Goal: Task Accomplishment & Management: Manage account settings

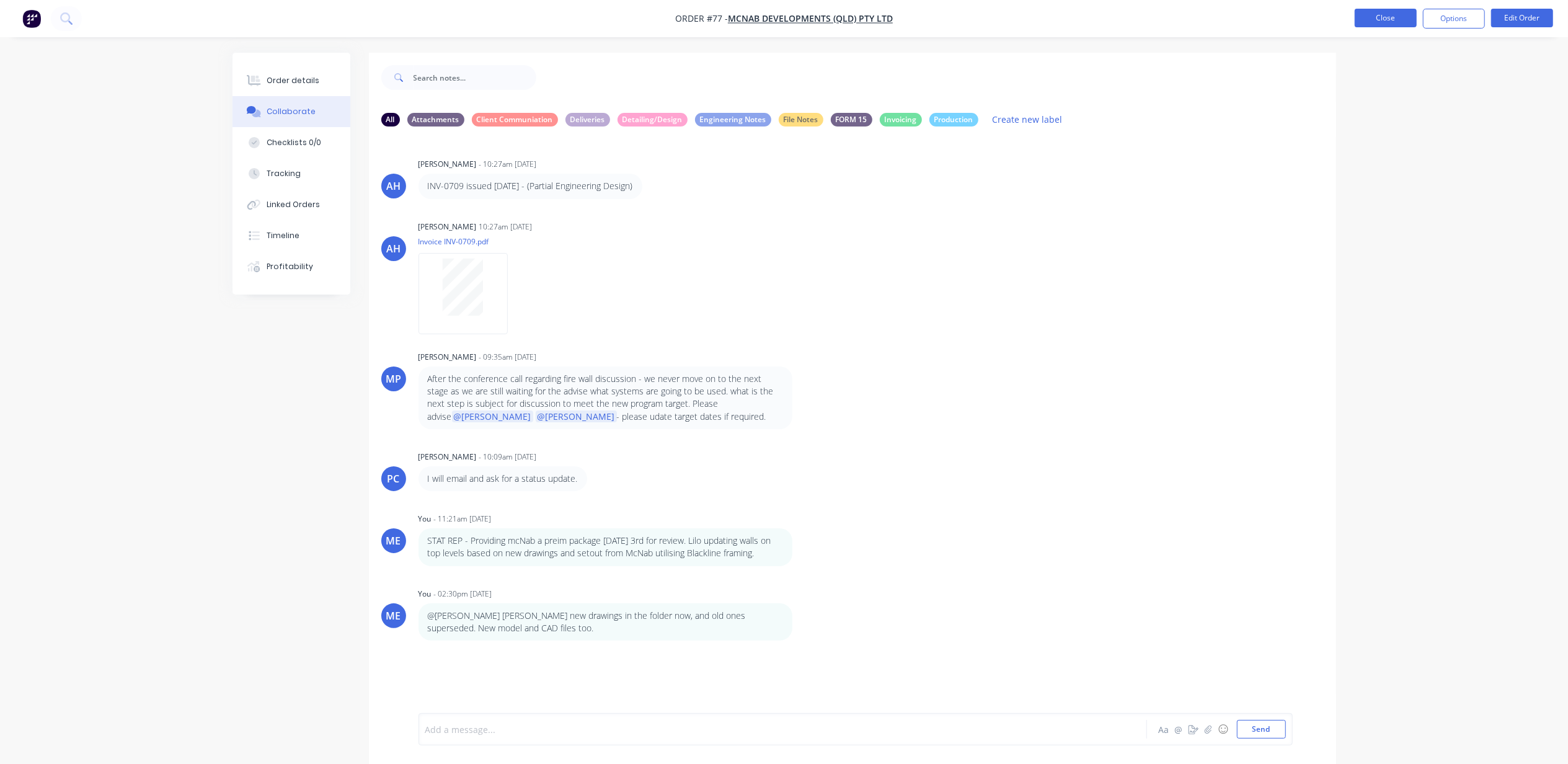
click at [1387, 20] on button "Close" at bounding box center [1386, 18] width 62 height 19
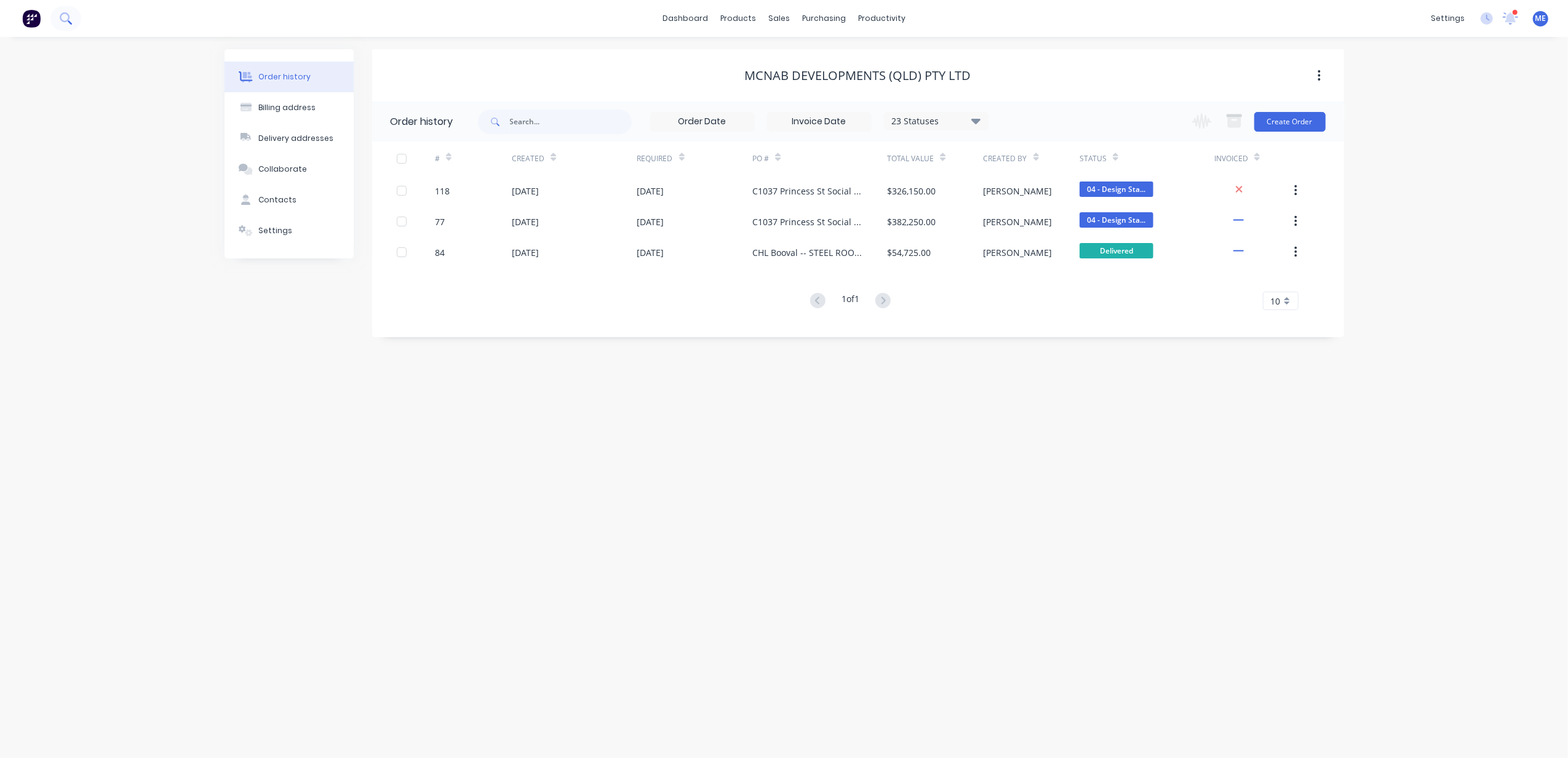
click at [57, 20] on button at bounding box center [66, 18] width 31 height 25
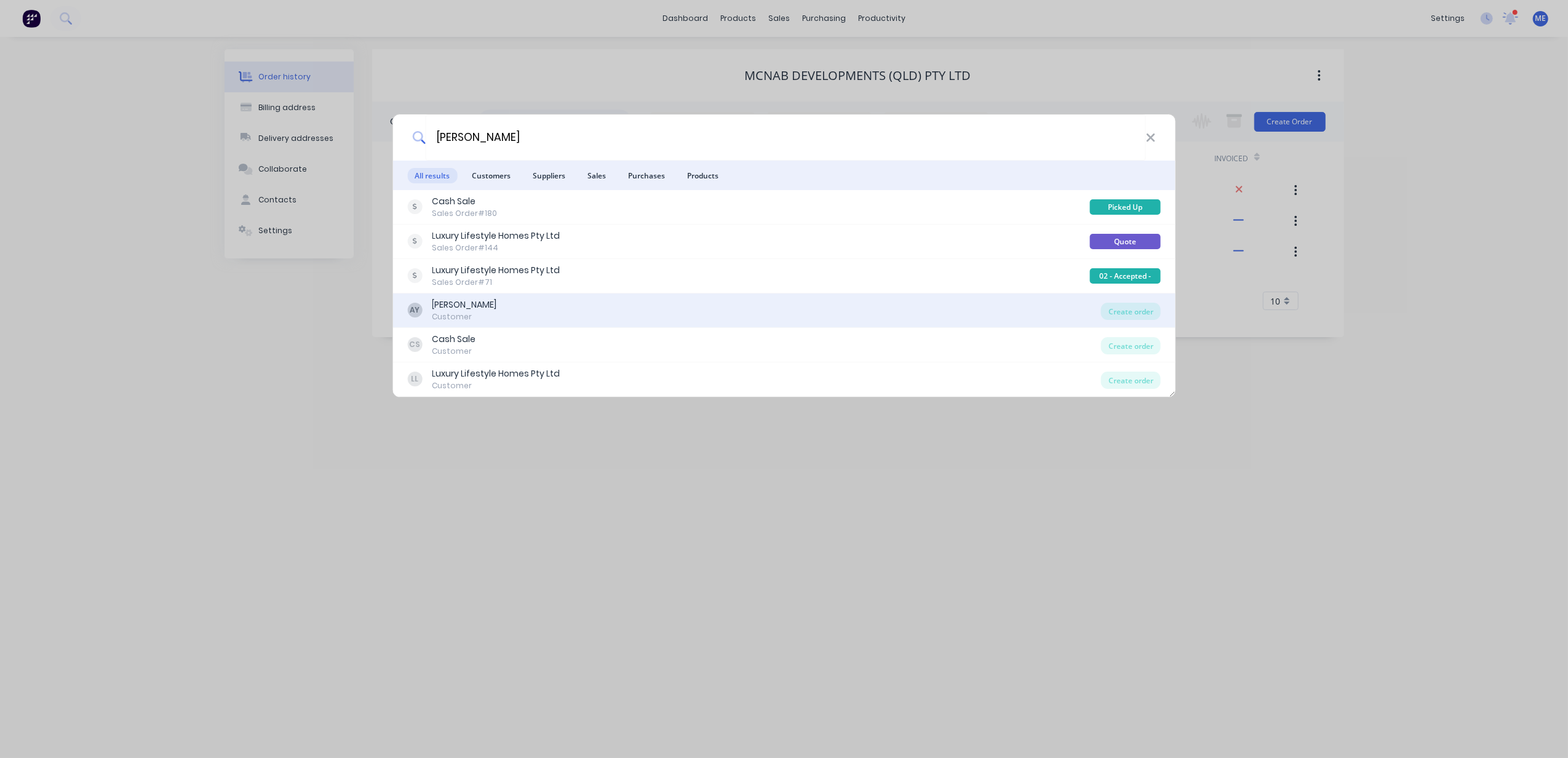
type input "[PERSON_NAME]"
click at [497, 310] on div "[PERSON_NAME]" at bounding box center [464, 304] width 65 height 13
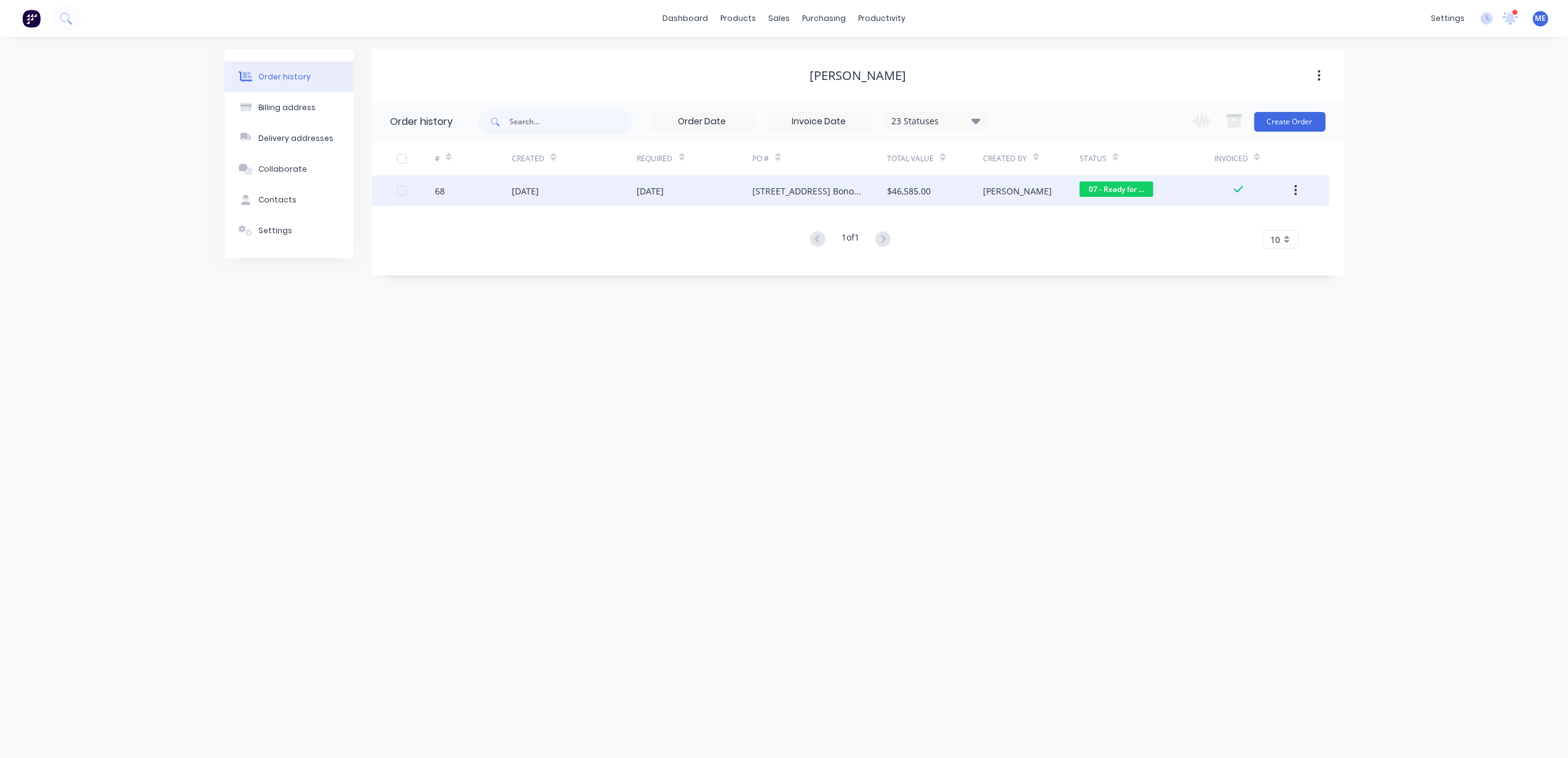
click at [554, 198] on div "[DATE]" at bounding box center [574, 191] width 125 height 31
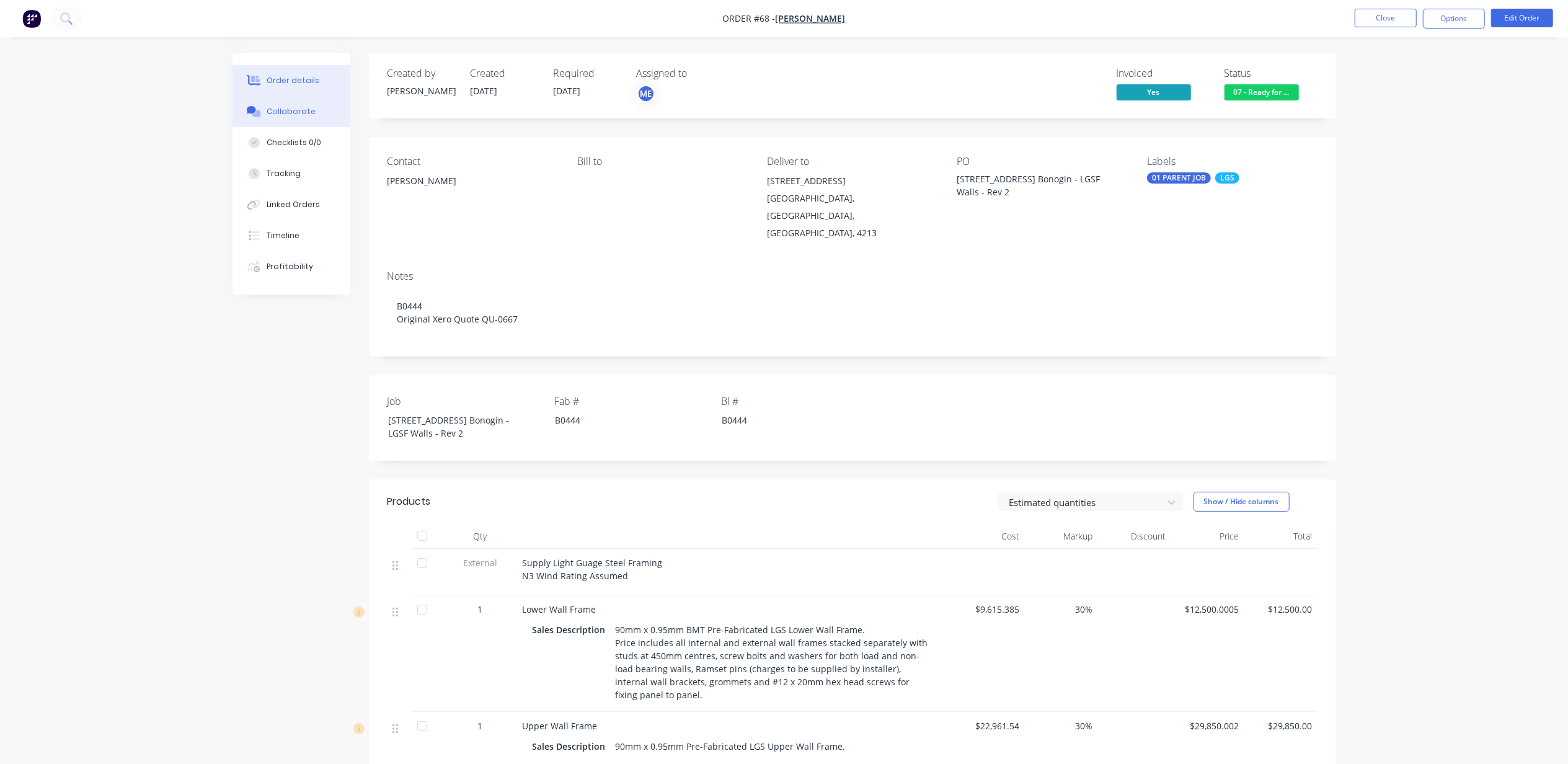
click at [263, 121] on button "Collaborate" at bounding box center [291, 111] width 118 height 31
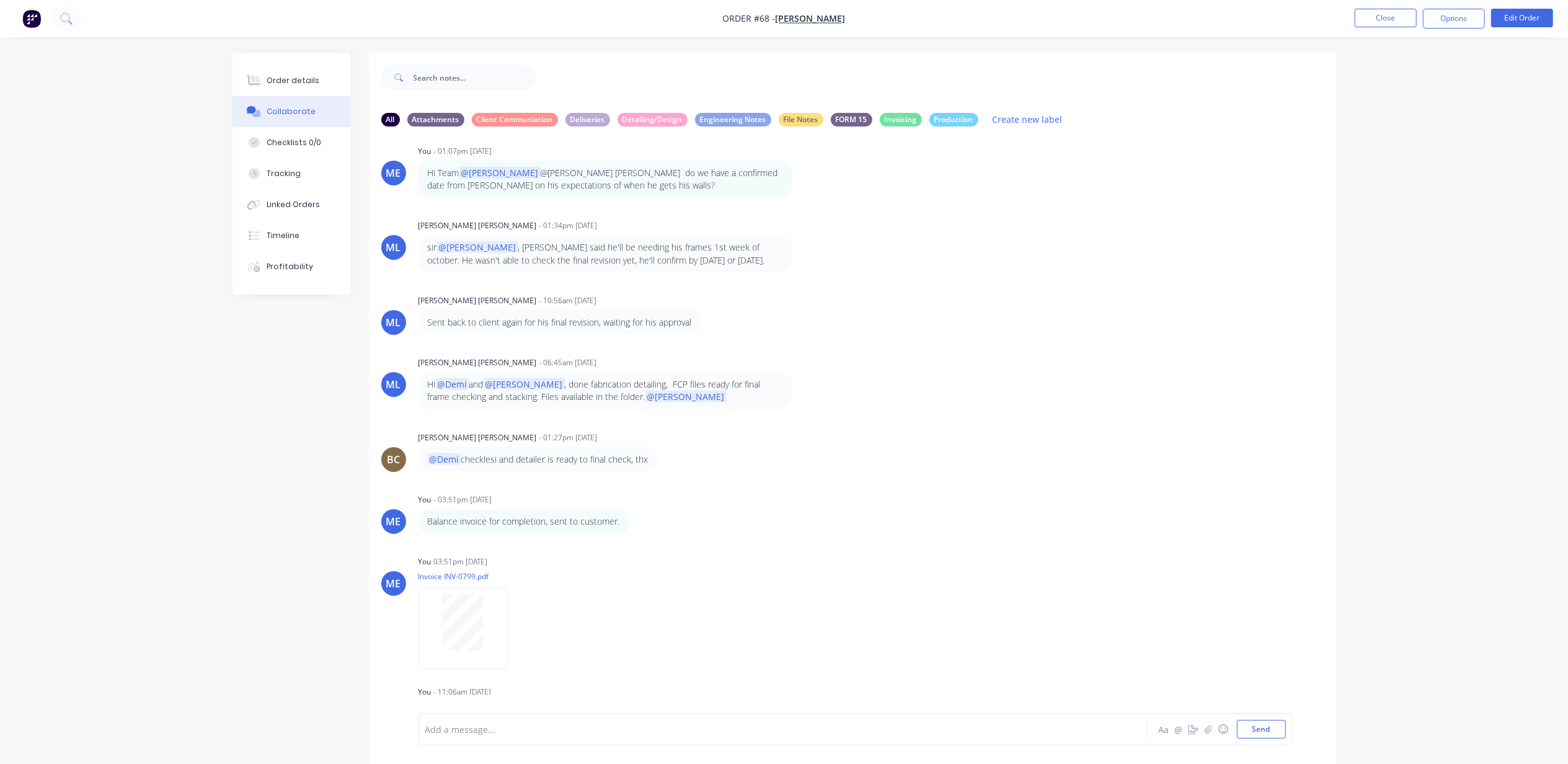
scroll to position [20, 0]
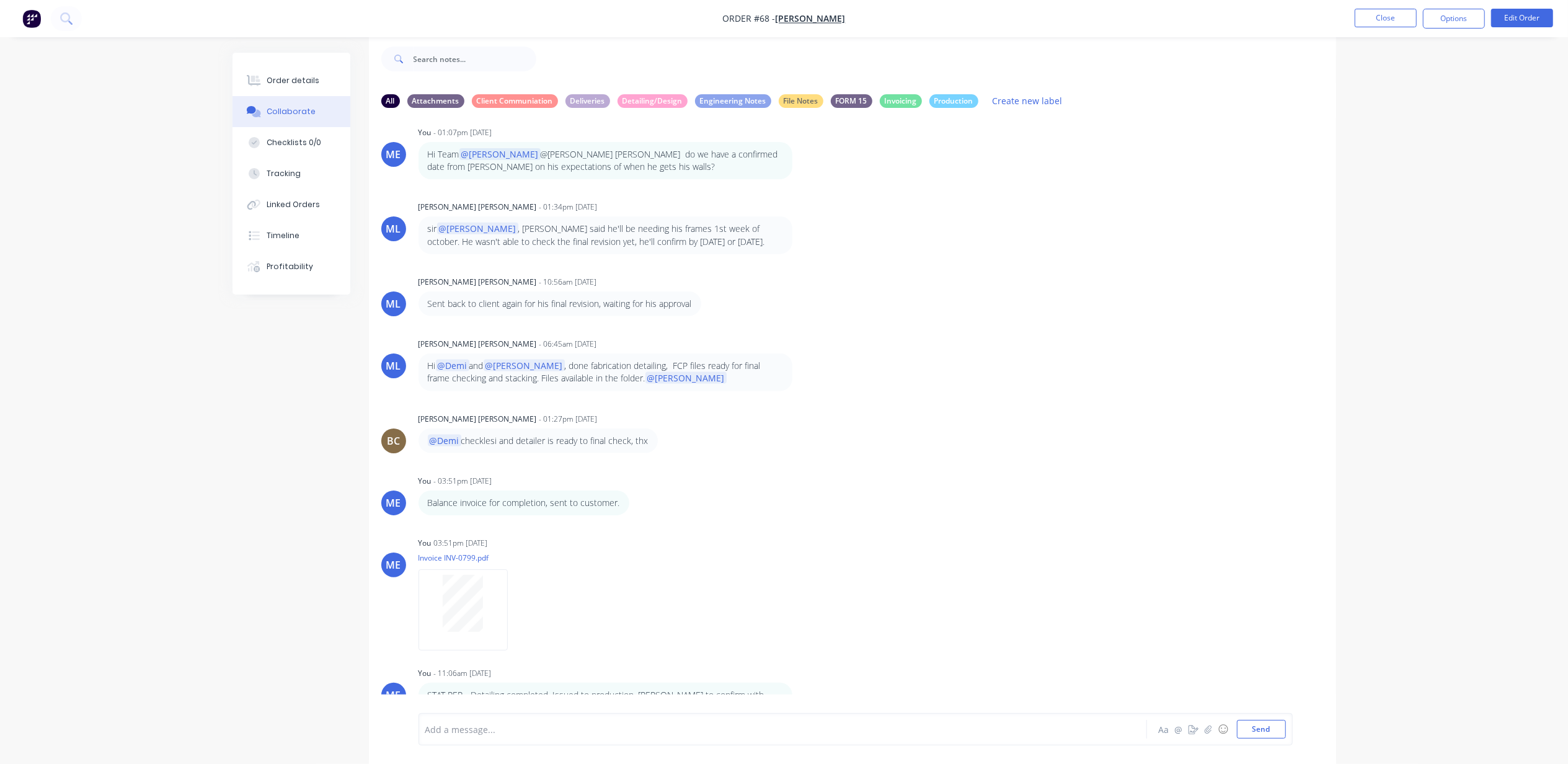
click at [612, 723] on div at bounding box center [749, 729] width 645 height 13
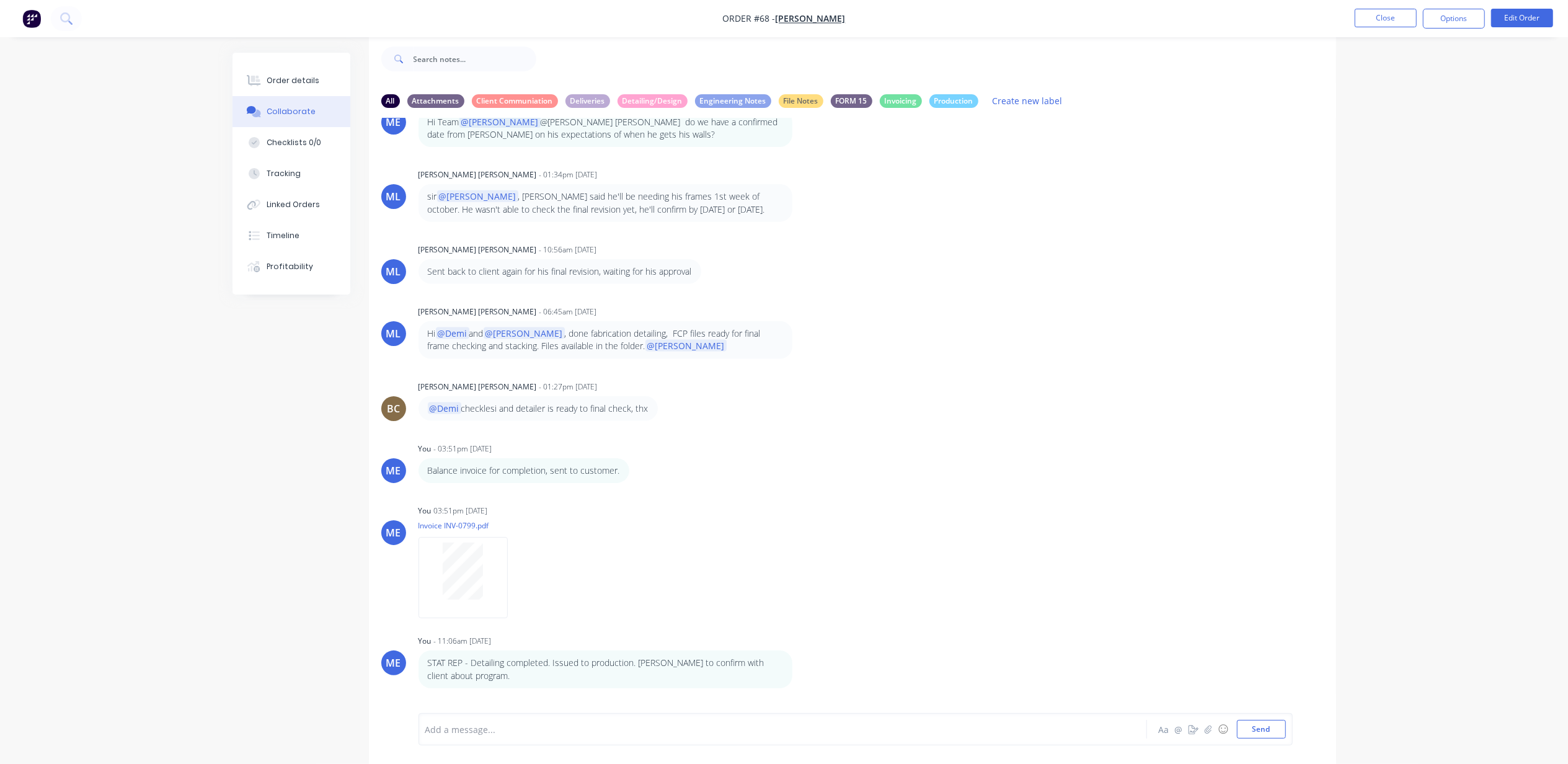
scroll to position [1618, 0]
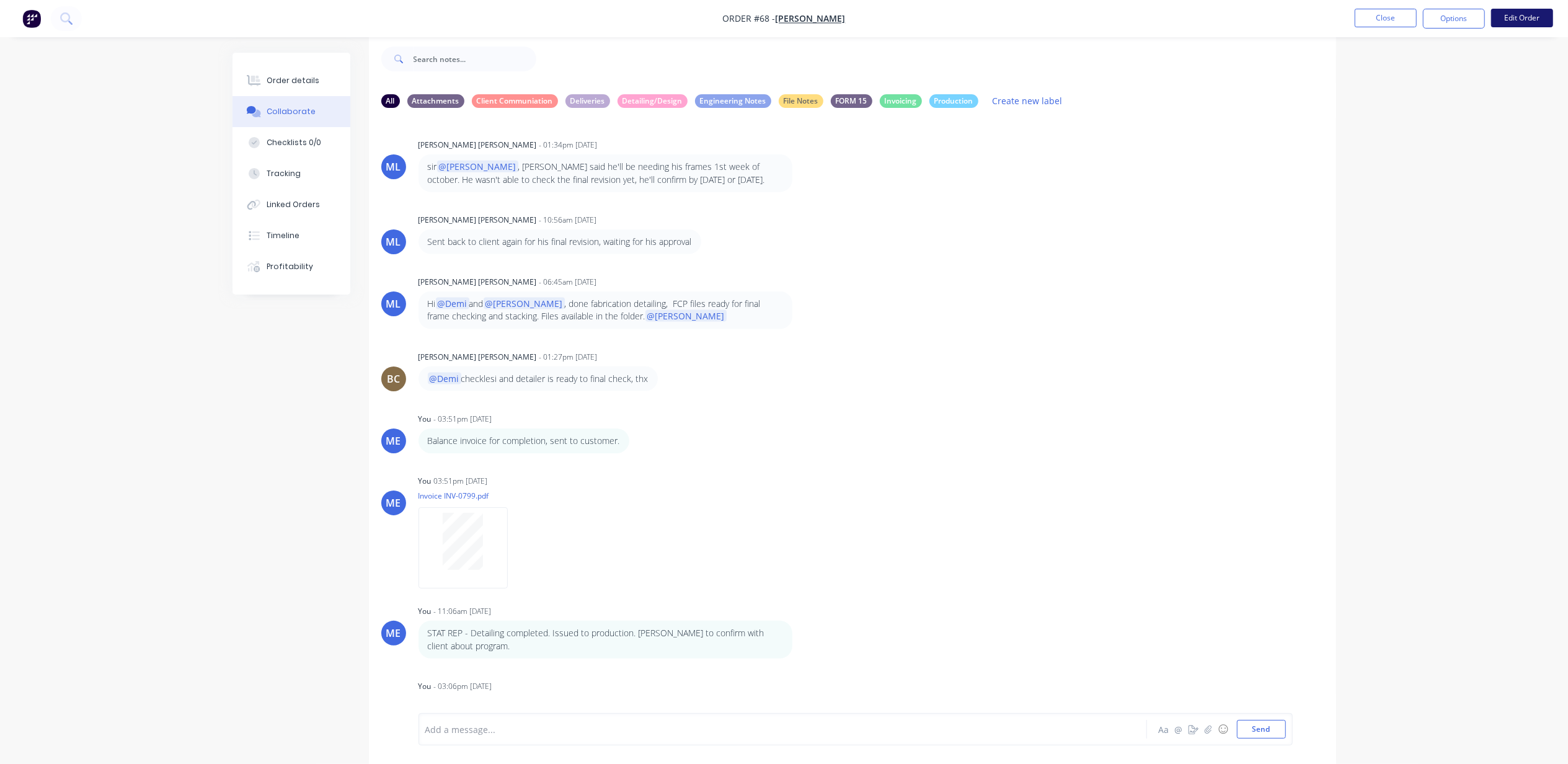
click at [1528, 23] on button "Edit Order" at bounding box center [1522, 18] width 62 height 19
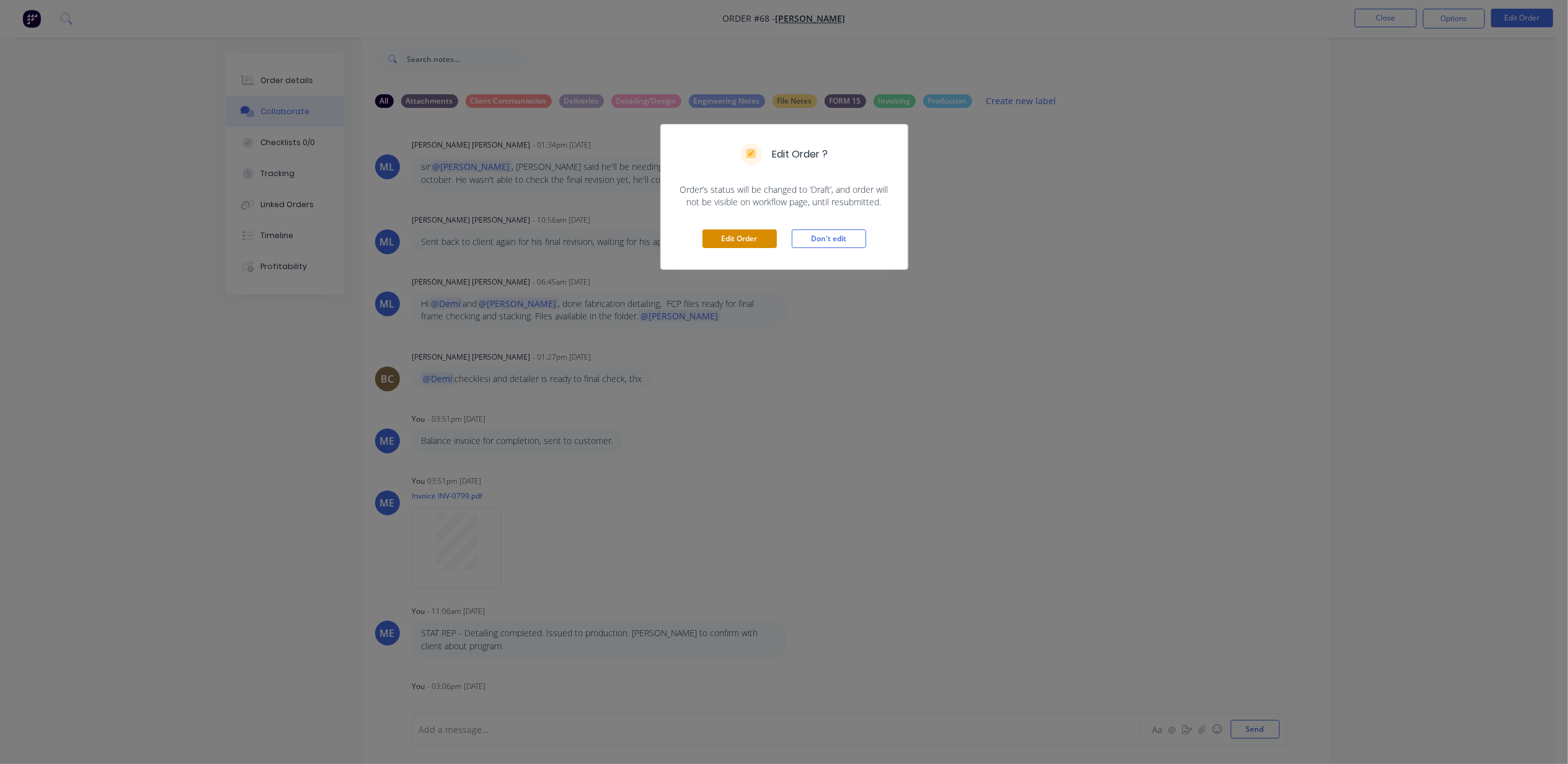
click at [760, 242] on button "Edit Order" at bounding box center [740, 239] width 74 height 19
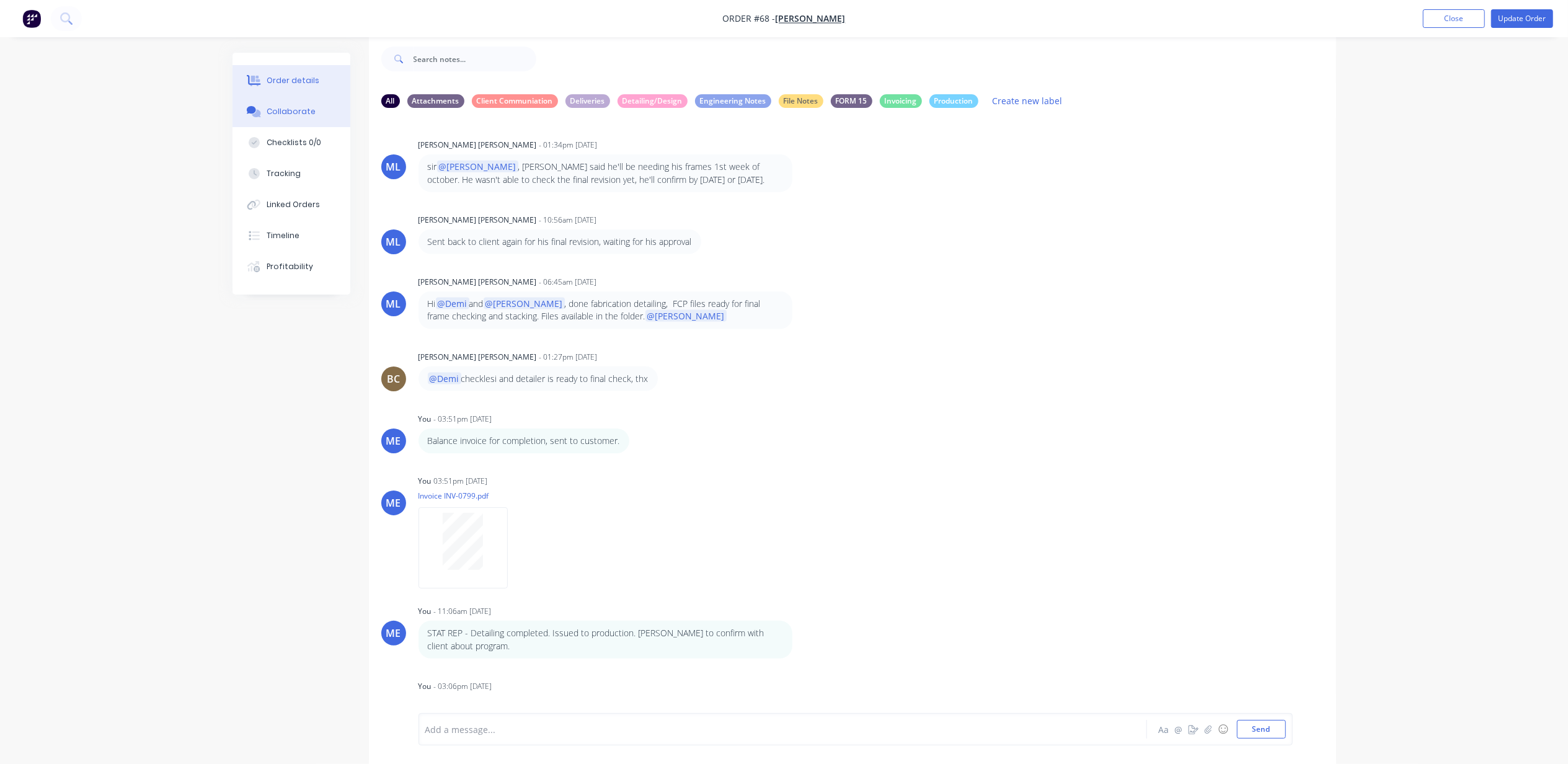
click at [272, 77] on div "Order details" at bounding box center [293, 80] width 53 height 11
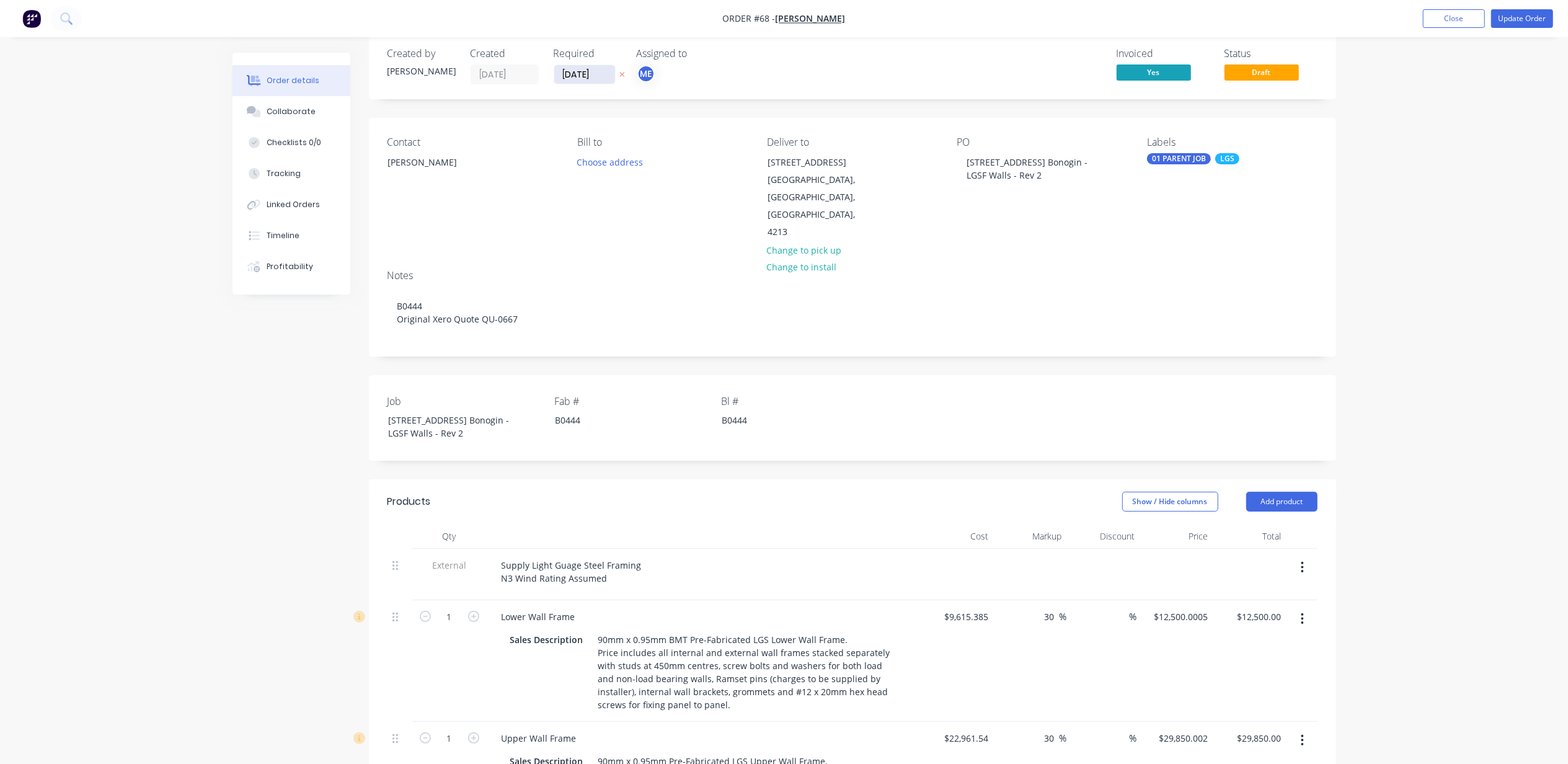
click at [579, 73] on input "20/09/25" at bounding box center [585, 75] width 61 height 19
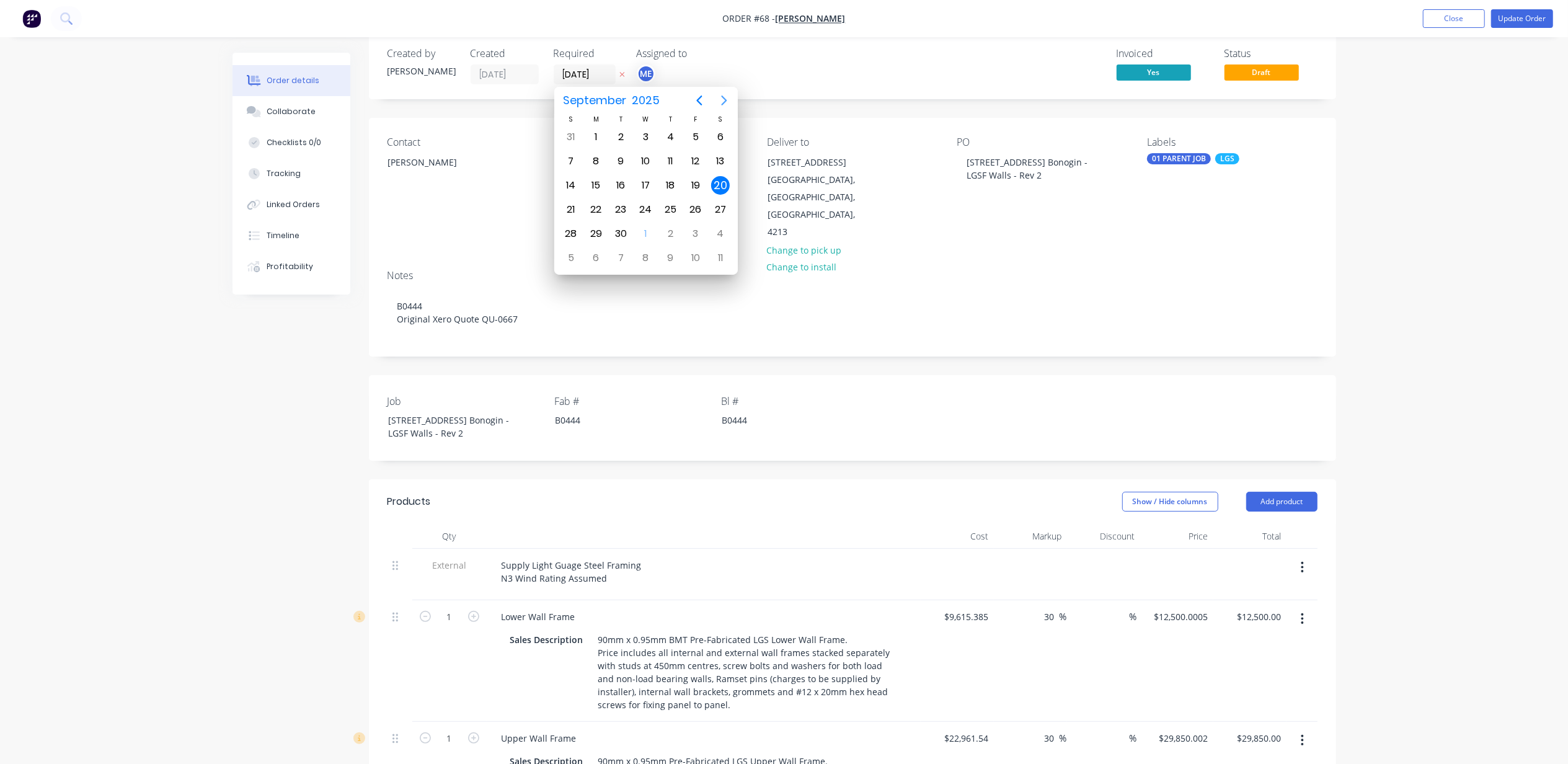
click at [724, 97] on icon "Next page" at bounding box center [724, 100] width 5 height 10
click at [594, 256] on div "3" at bounding box center [596, 258] width 19 height 19
type input "03/11/25"
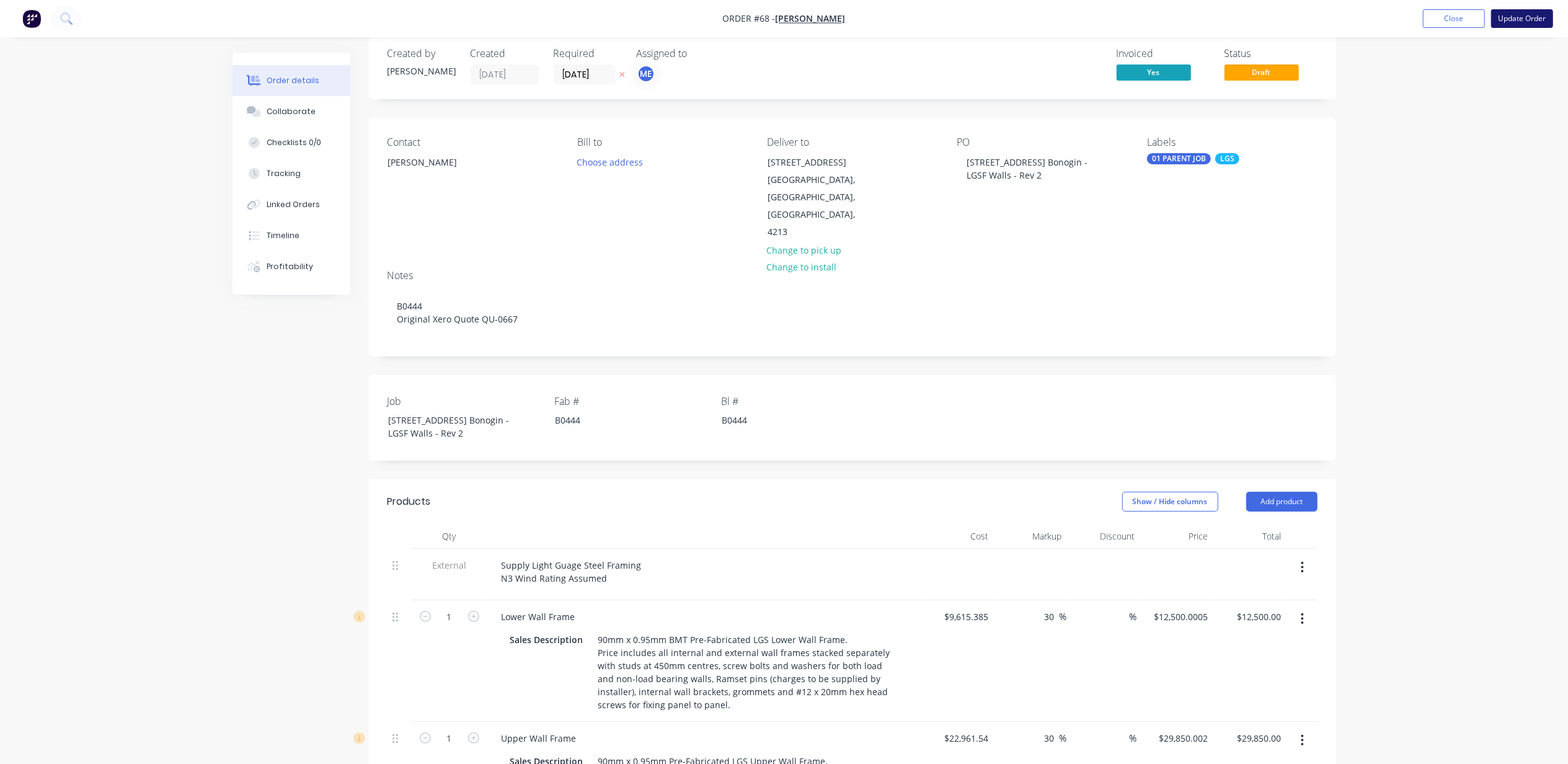
click at [1533, 16] on button "Update Order" at bounding box center [1522, 19] width 62 height 19
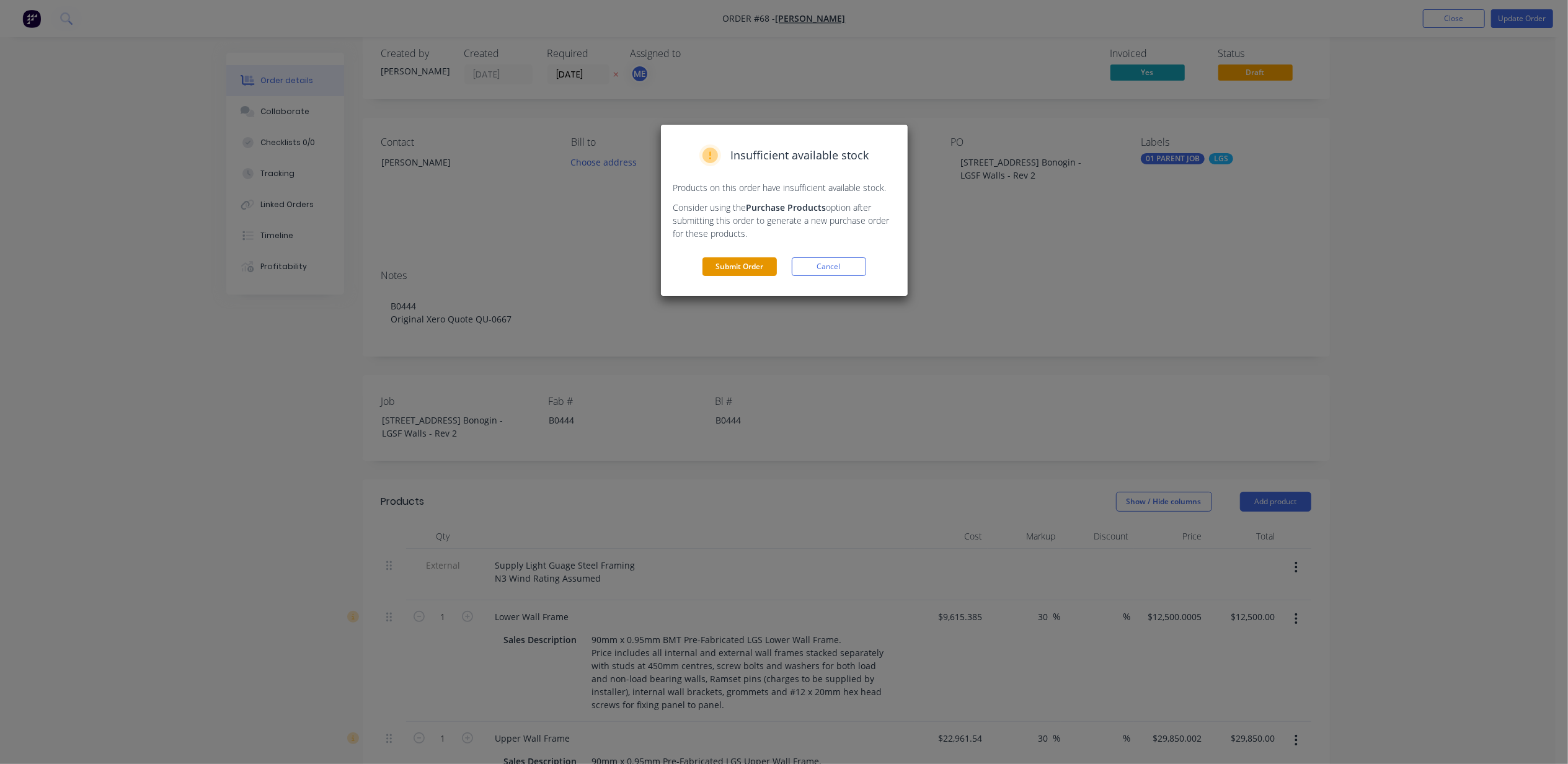
click at [742, 266] on button "Submit Order" at bounding box center [740, 267] width 74 height 19
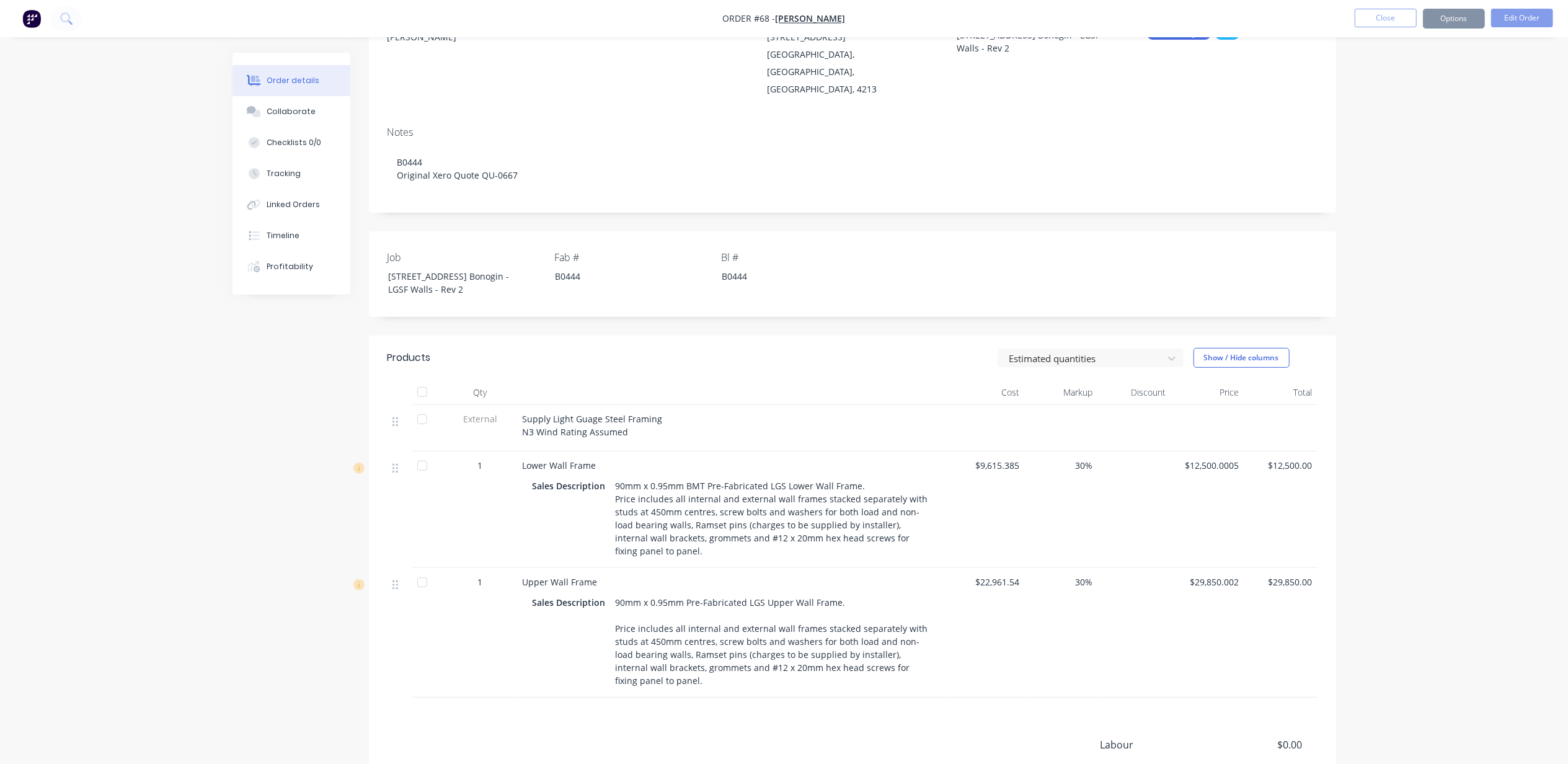
scroll to position [269, 0]
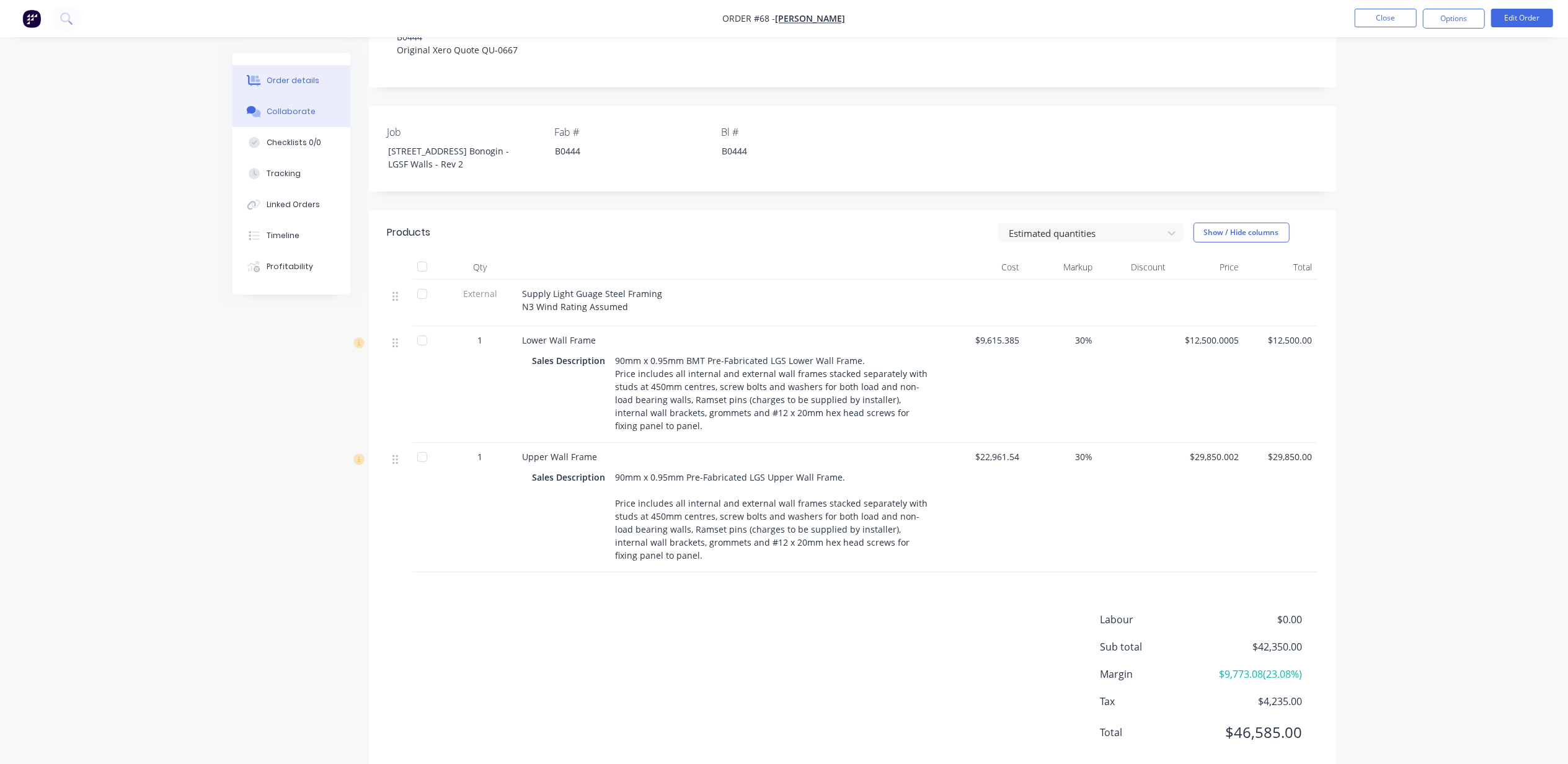
click at [291, 115] on div "Collaborate" at bounding box center [291, 111] width 49 height 11
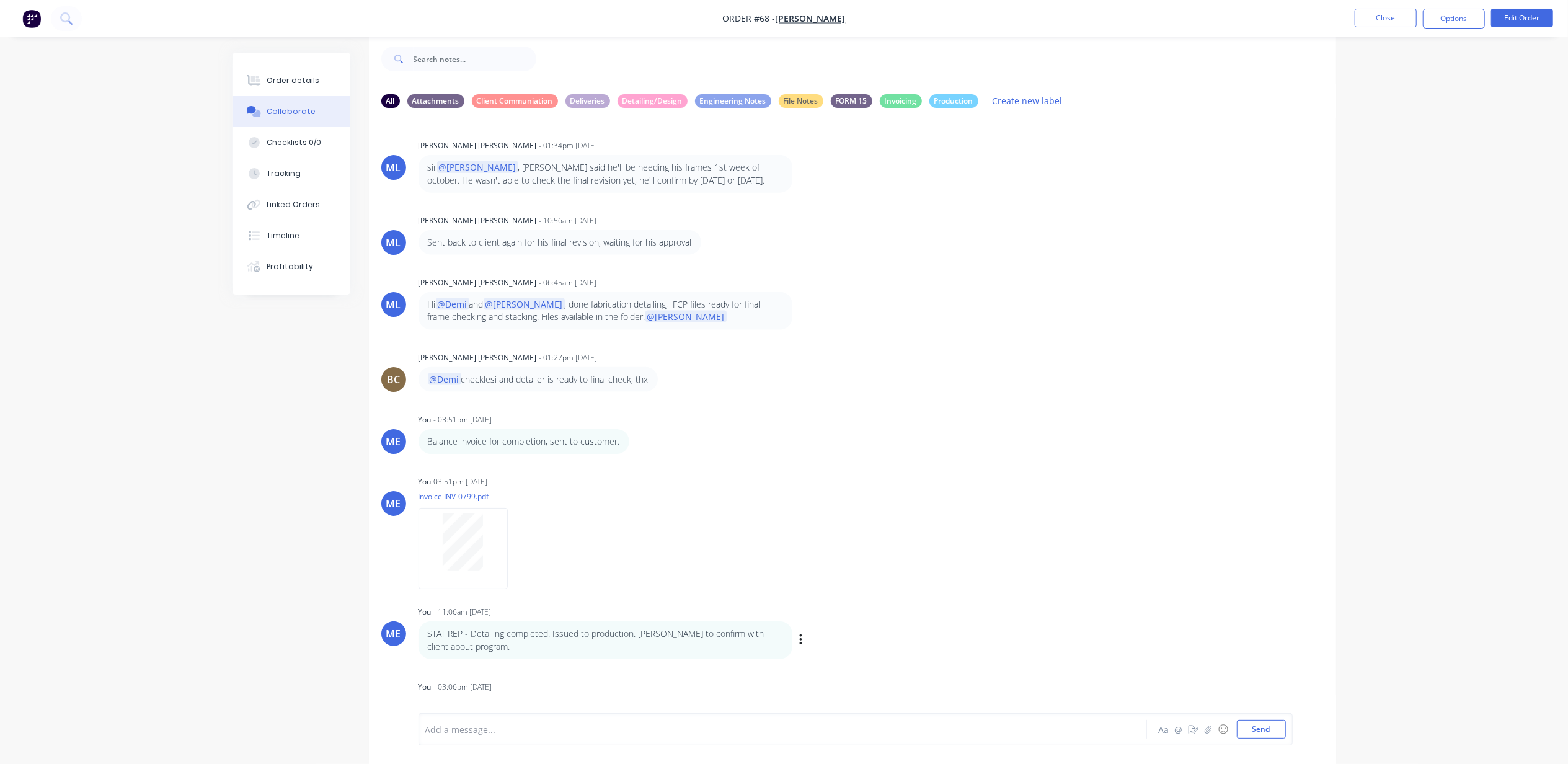
scroll to position [1618, 0]
click at [780, 703] on icon "button" at bounding box center [782, 708] width 3 height 11
drag, startPoint x: 799, startPoint y: 649, endPoint x: 774, endPoint y: 655, distance: 25.7
click at [799, 675] on button "Edit" at bounding box center [827, 685] width 78 height 20
click at [544, 729] on span "Client wants wall frames on 1st November please." at bounding box center [515, 729] width 177 height 11
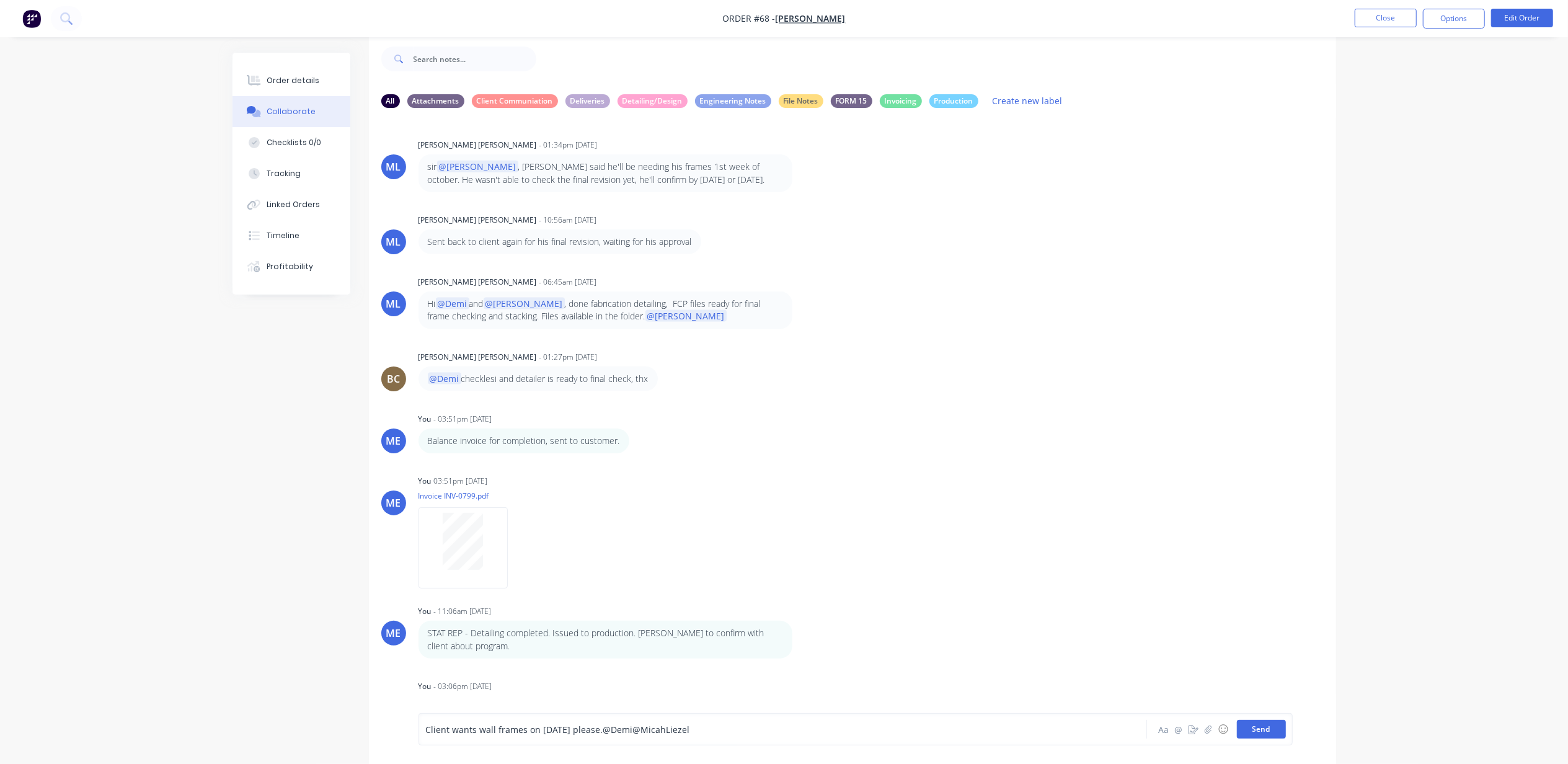
click at [1268, 734] on button "Send" at bounding box center [1261, 729] width 49 height 19
click at [1495, 318] on div "Order details Collaborate Checklists 0/0 Tracking Linked Orders Timeline Profit…" at bounding box center [784, 372] width 1568 height 782
